Goal: Navigation & Orientation: Find specific page/section

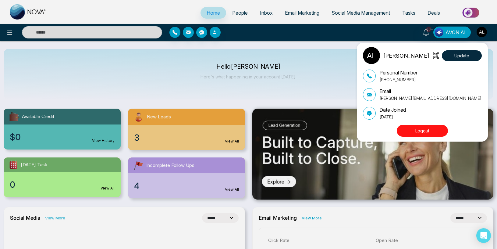
select select "*"
drag, startPoint x: 238, startPoint y: 71, endPoint x: 235, endPoint y: 43, distance: 28.0
click at [237, 69] on div "ADMIN [PERSON_NAME] Update Personal Number [PHONE_NUMBER] Email [PERSON_NAME][E…" at bounding box center [248, 124] width 497 height 249
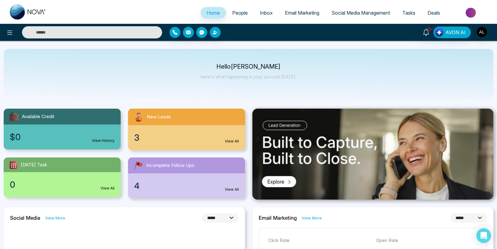
click at [235, 14] on span "People" at bounding box center [240, 13] width 16 height 6
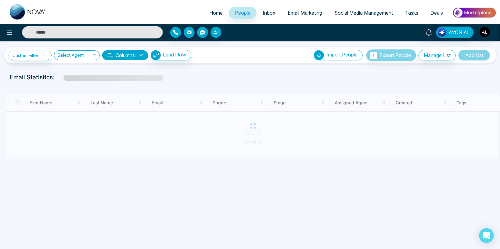
click at [213, 10] on span "Home" at bounding box center [215, 13] width 13 height 6
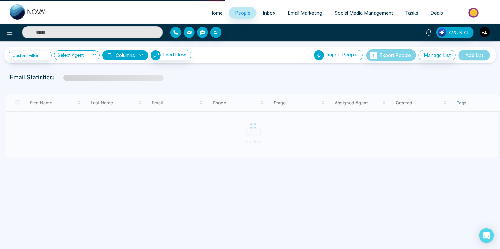
select select "*"
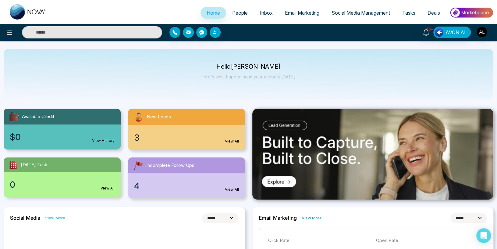
click at [28, 14] on img at bounding box center [28, 11] width 37 height 15
click at [373, 13] on span "Social Media Management" at bounding box center [361, 13] width 59 height 6
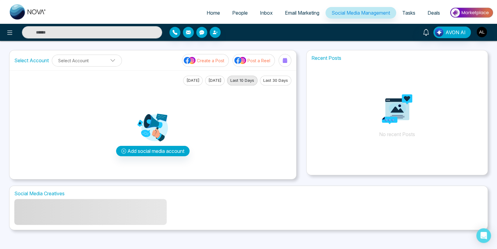
click at [30, 11] on img at bounding box center [28, 11] width 37 height 15
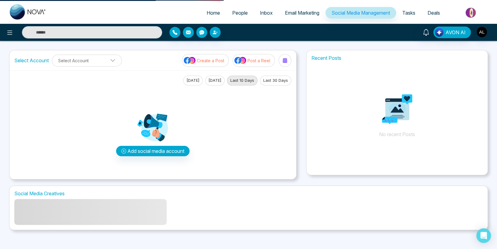
select select "*"
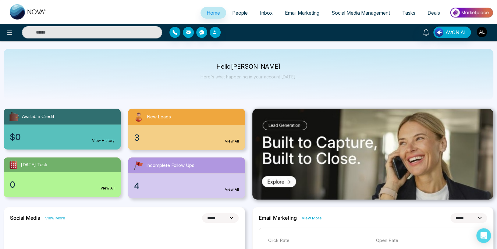
click at [482, 34] on img "button" at bounding box center [482, 32] width 10 height 10
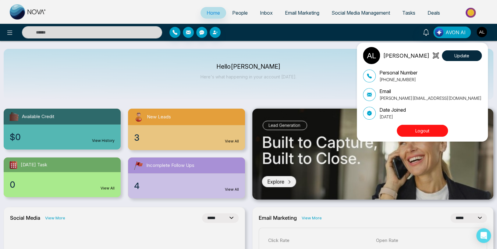
click at [412, 130] on button "Logout" at bounding box center [422, 131] width 51 height 12
